Goal: Task Accomplishment & Management: Manage account settings

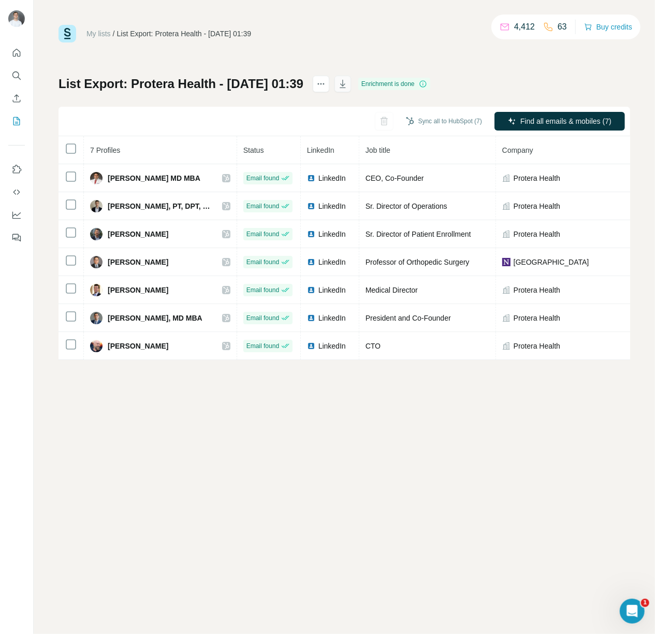
click at [348, 81] on icon "button" at bounding box center [343, 84] width 10 height 10
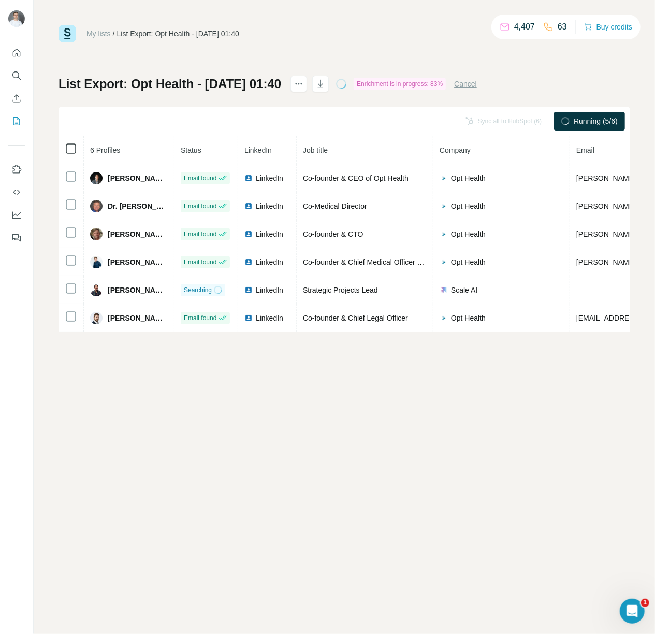
click at [76, 149] on icon at bounding box center [71, 148] width 12 height 12
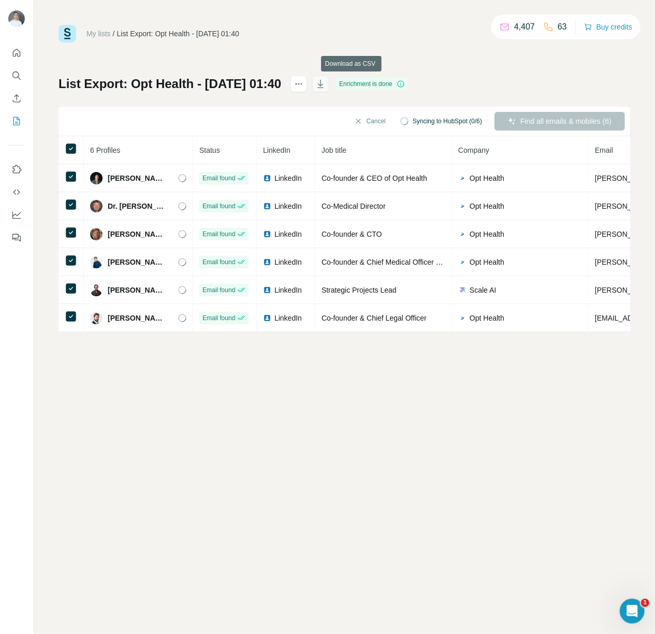
click at [326, 82] on icon "button" at bounding box center [320, 84] width 10 height 10
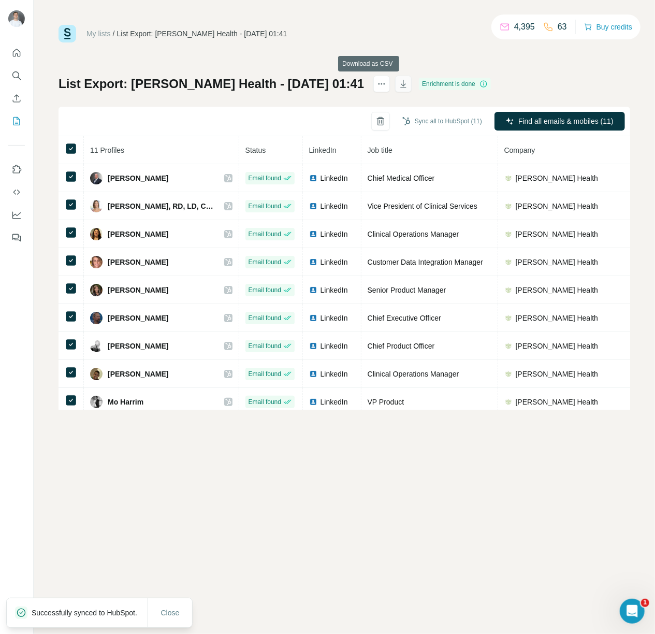
click at [395, 85] on button "button" at bounding box center [403, 84] width 17 height 17
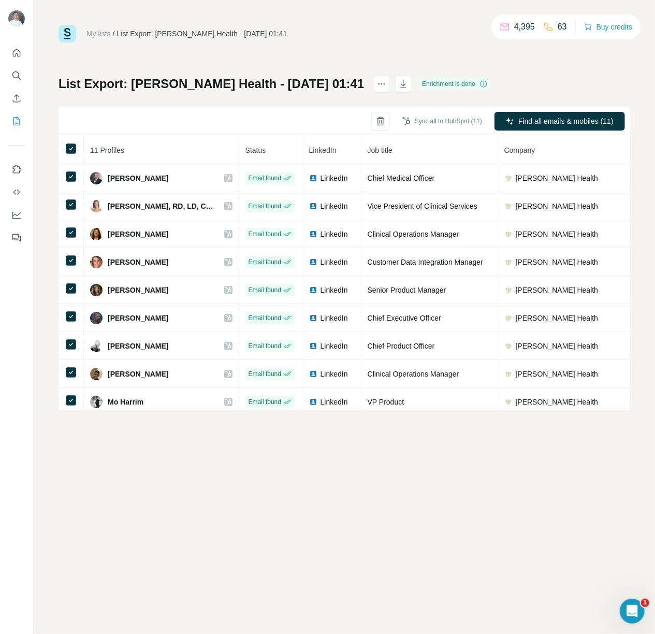
click at [233, 115] on div "Sync all to HubSpot (11) Find all emails & mobiles (11)" at bounding box center [345, 122] width 572 height 30
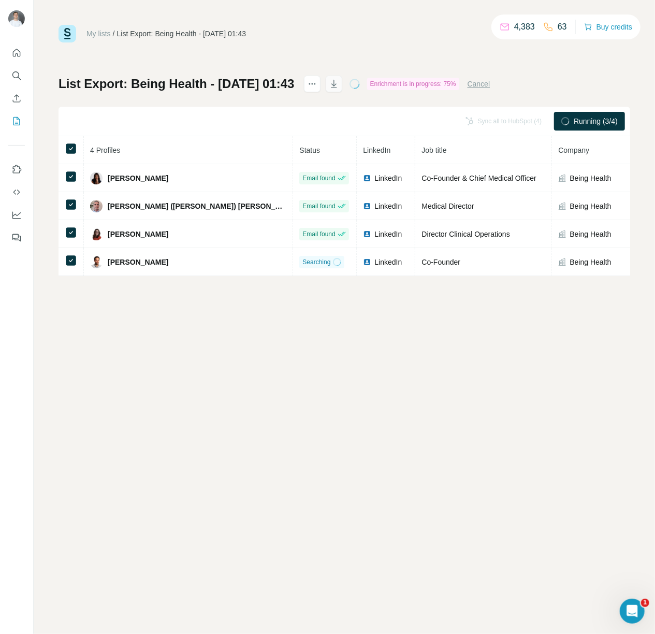
click at [342, 81] on button "button" at bounding box center [334, 84] width 17 height 17
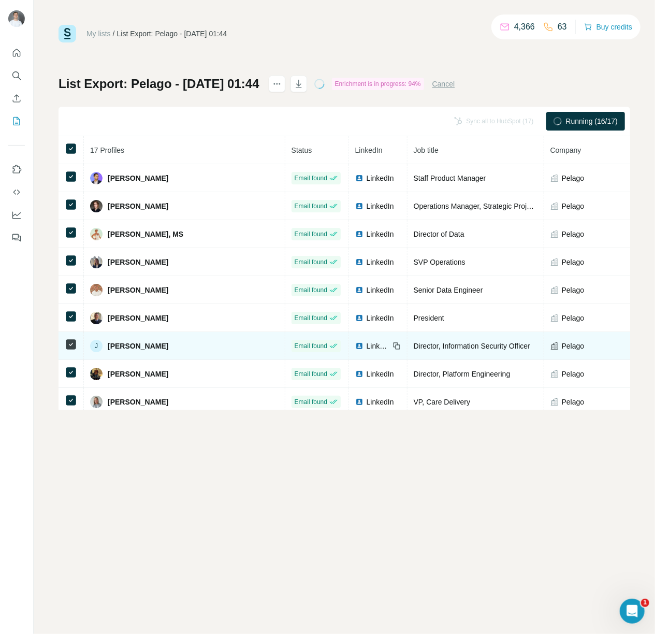
scroll to position [237, 0]
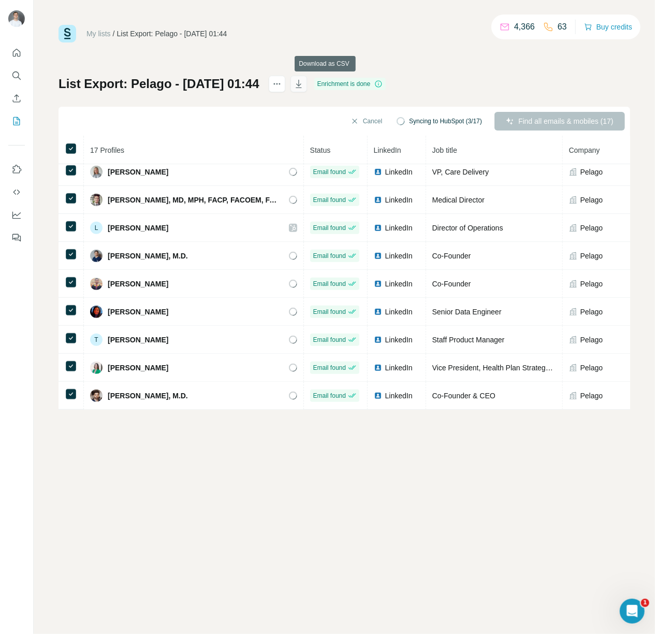
click at [304, 88] on icon "button" at bounding box center [299, 84] width 10 height 10
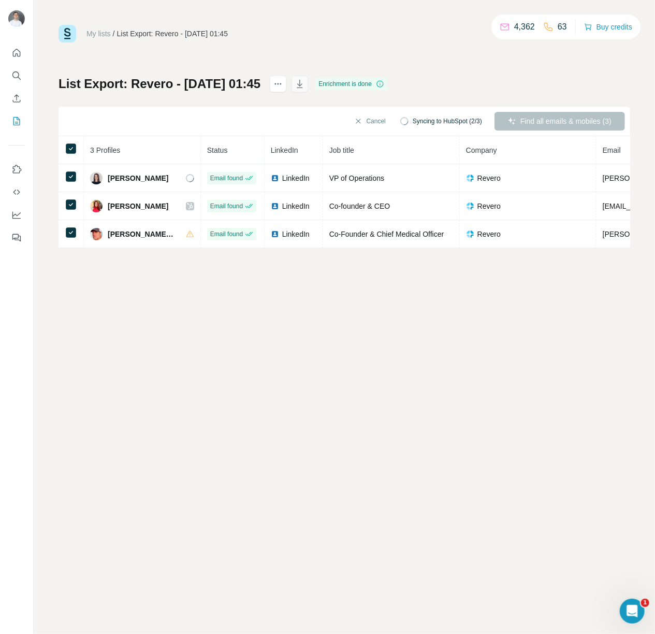
click at [305, 80] on icon "button" at bounding box center [300, 84] width 10 height 10
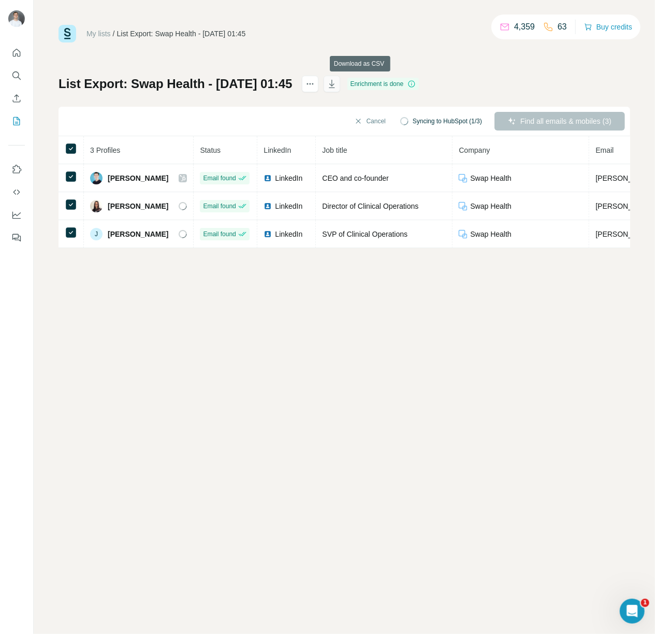
click at [337, 82] on icon "button" at bounding box center [332, 84] width 10 height 10
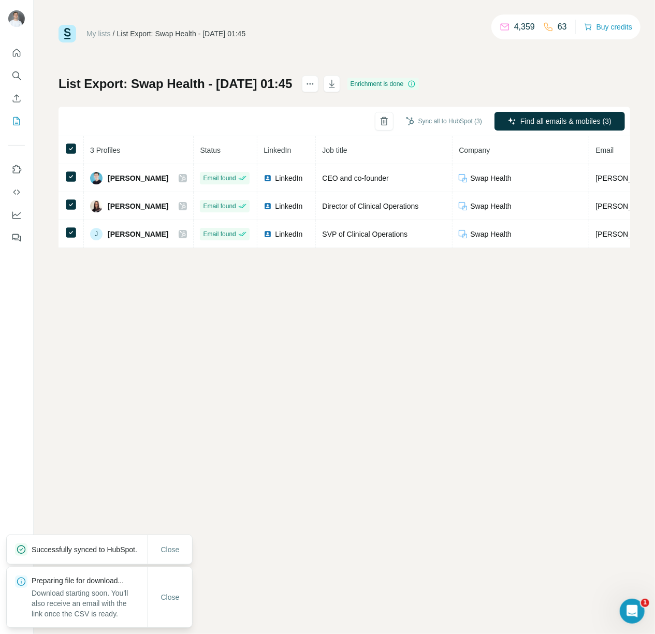
click at [253, 54] on div "My lists / List Export: Swap Health - 12/08/2025 01:45 4,359 63 Buy credits Lis…" at bounding box center [345, 136] width 572 height 223
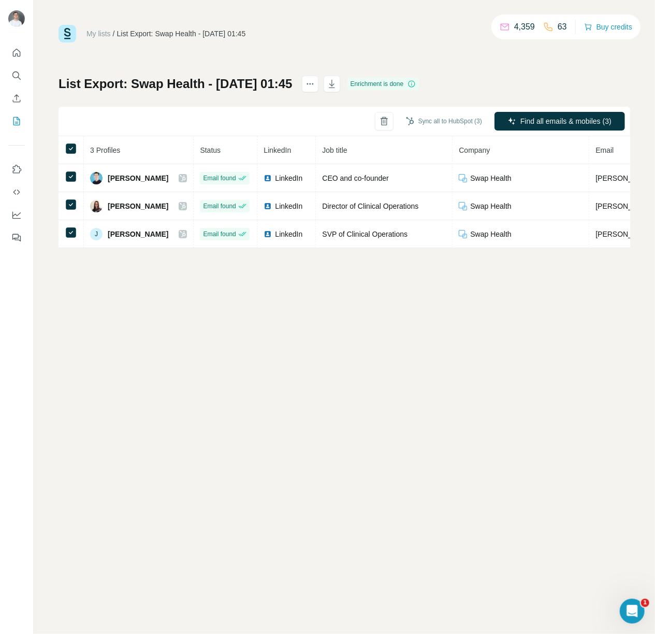
click at [235, 61] on div "My lists / List Export: Swap Health - 12/08/2025 01:45 4,359 63 Buy credits Lis…" at bounding box center [345, 136] width 572 height 223
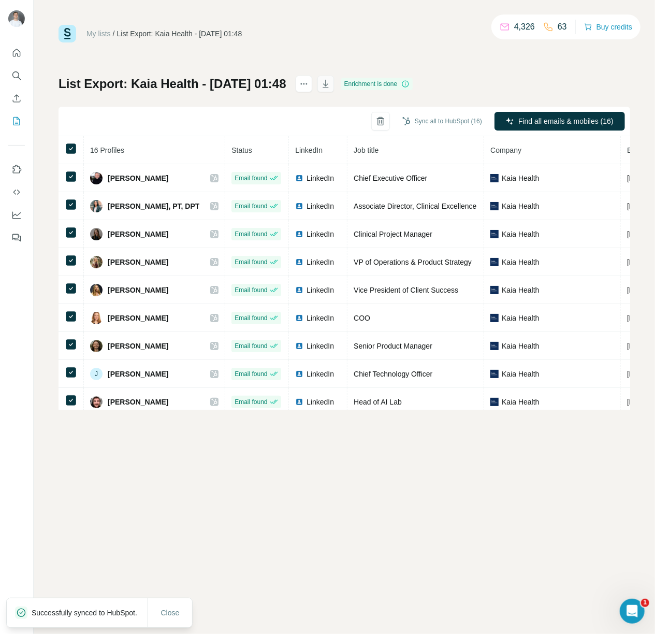
click at [331, 82] on icon "button" at bounding box center [326, 84] width 10 height 10
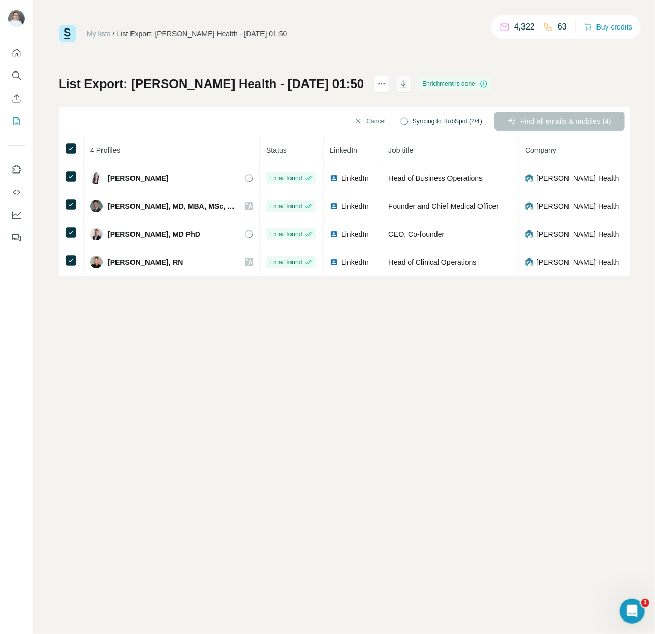
click at [398, 82] on icon "button" at bounding box center [403, 84] width 10 height 10
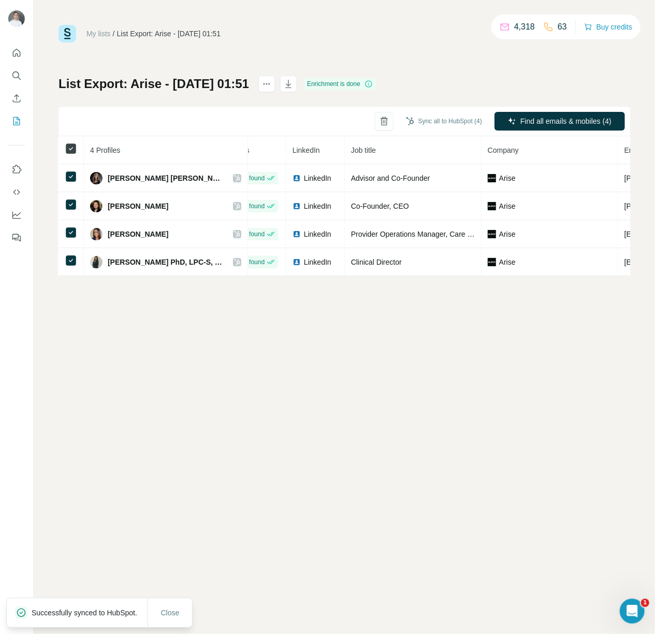
scroll to position [0, 27]
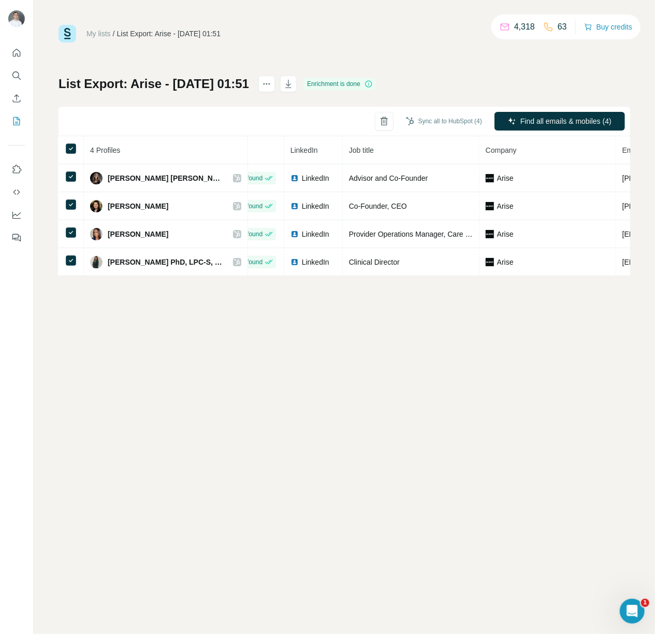
click at [301, 52] on div "My lists / List Export: Arise - [DATE] 01:51 4,318 63 Buy credits List Export: …" at bounding box center [345, 150] width 572 height 251
click at [294, 79] on icon "button" at bounding box center [288, 84] width 10 height 10
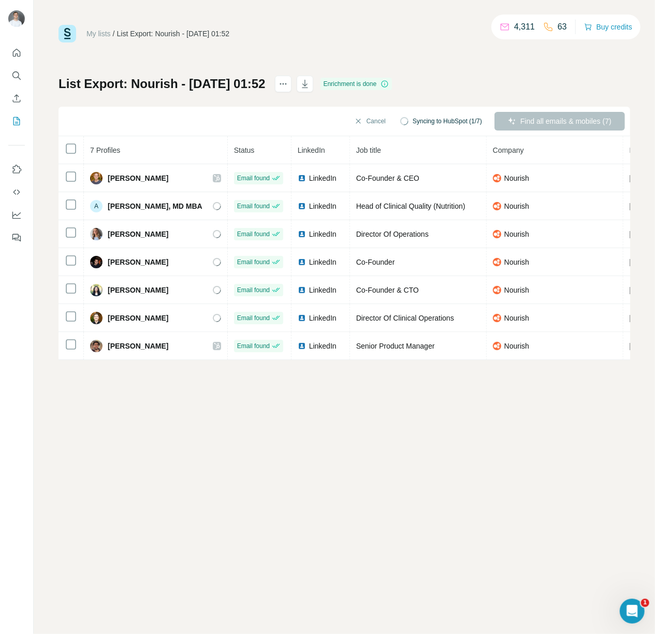
click at [63, 144] on th at bounding box center [71, 150] width 25 height 28
click at [310, 84] on icon "button" at bounding box center [305, 84] width 10 height 10
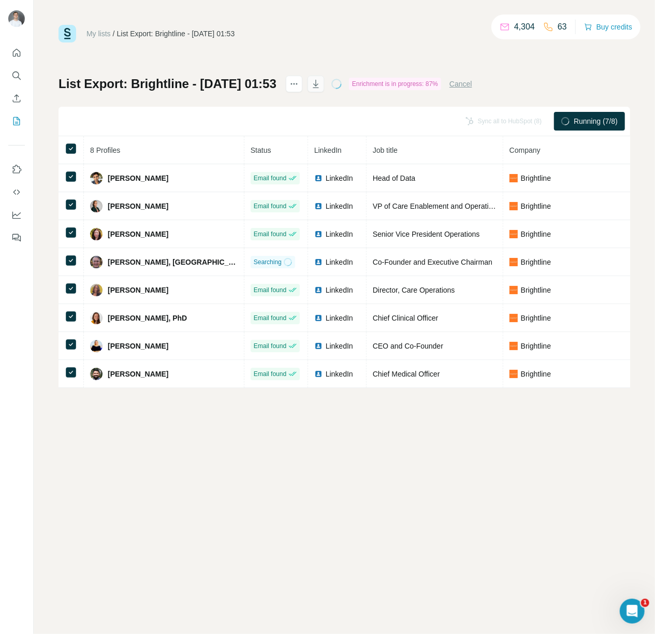
click at [321, 89] on icon "button" at bounding box center [316, 84] width 10 height 10
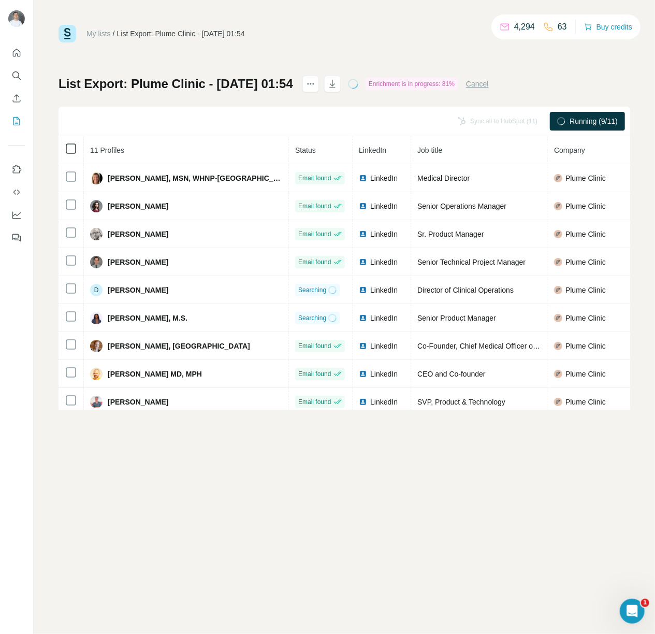
click at [76, 143] on icon at bounding box center [71, 148] width 12 height 12
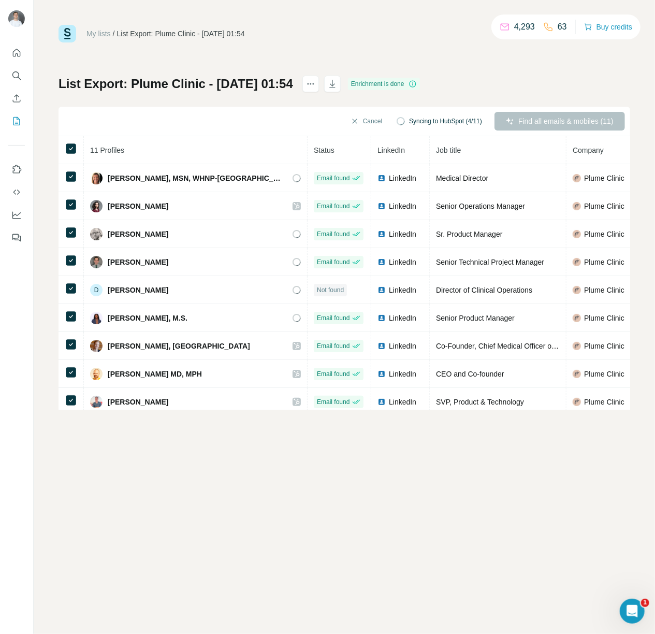
click at [478, 100] on div "List Export: Plume Clinic - 12/08/2025 01:54 Enrichment is done Cancel Syncing …" at bounding box center [345, 243] width 572 height 334
click at [338, 79] on icon "button" at bounding box center [332, 84] width 10 height 10
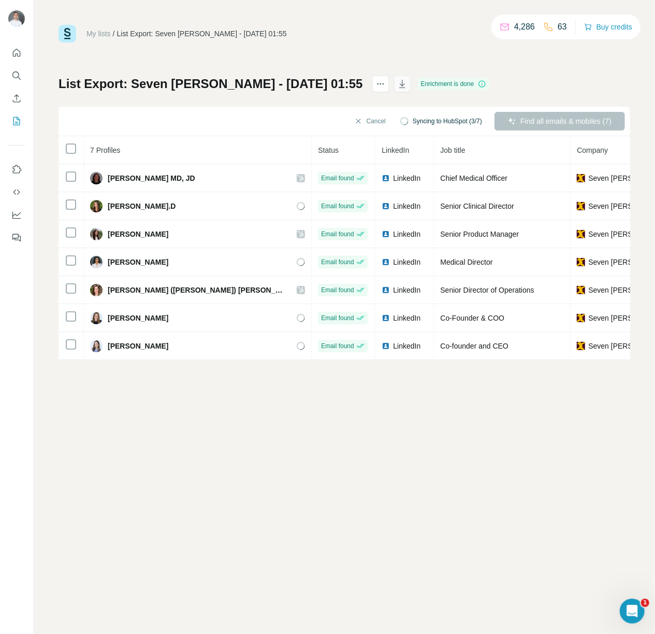
click at [397, 84] on icon "button" at bounding box center [402, 84] width 10 height 10
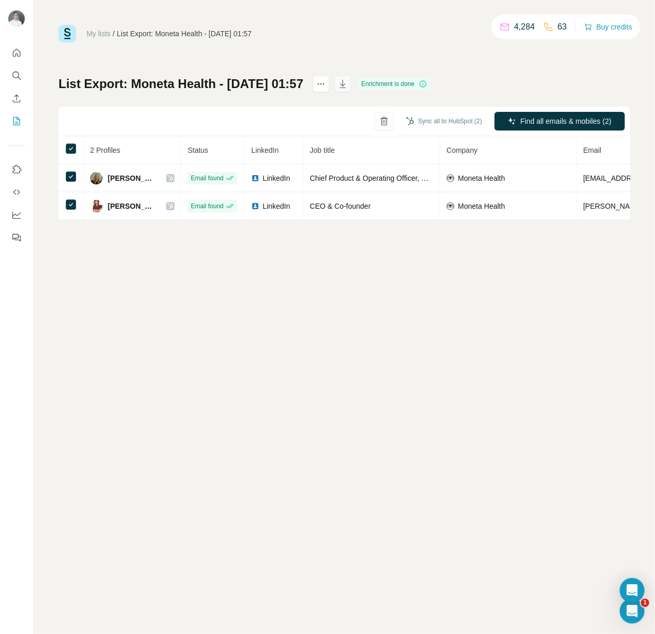
click at [348, 82] on icon "button" at bounding box center [343, 84] width 10 height 10
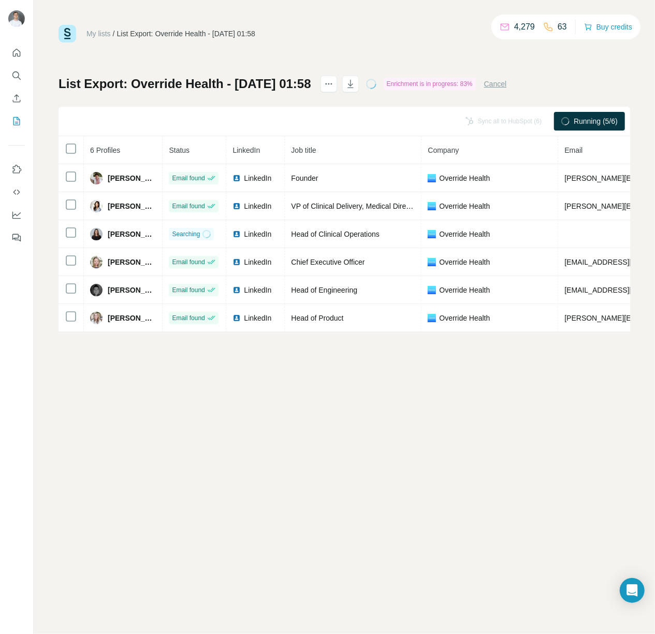
click at [77, 140] on th at bounding box center [71, 150] width 25 height 28
click at [359, 84] on button "button" at bounding box center [350, 84] width 17 height 17
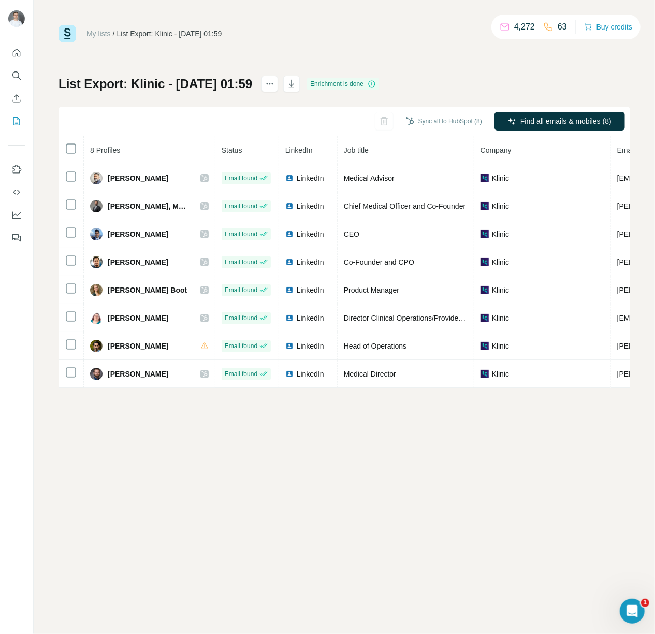
click at [332, 31] on div "My lists / List Export: Klinic - [DATE] 01:59 4,272 63 Buy credits" at bounding box center [345, 34] width 572 height 18
click at [297, 82] on icon "button" at bounding box center [291, 84] width 10 height 10
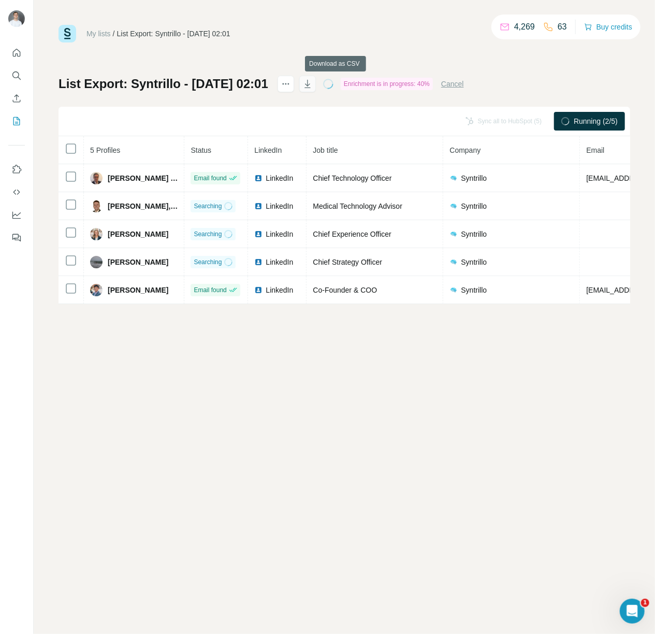
click at [313, 80] on icon "button" at bounding box center [308, 84] width 10 height 10
